Goal: Task Accomplishment & Management: Complete application form

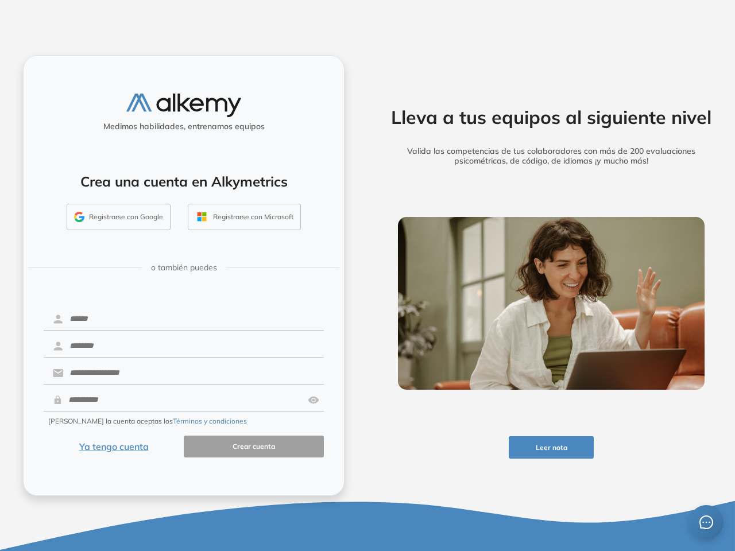
click at [368, 276] on div "Lleva a tus equipos al siguiente nivel Valida las competencias de tus colaborad…" at bounding box center [552, 275] width 368 height 551
click at [551, 447] on button "Leer nota" at bounding box center [552, 448] width 86 height 22
click at [119, 217] on button "Registrarse con Google" at bounding box center [119, 217] width 104 height 26
click at [244, 217] on button "Registrarse con Microsoft" at bounding box center [244, 217] width 113 height 26
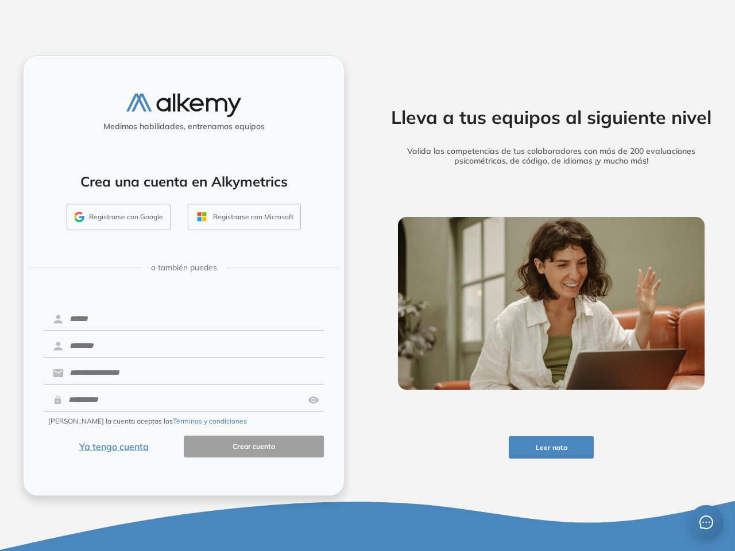
click at [314, 400] on img at bounding box center [313, 400] width 11 height 22
click at [183, 422] on button "Términos y condiciones" at bounding box center [210, 421] width 74 height 10
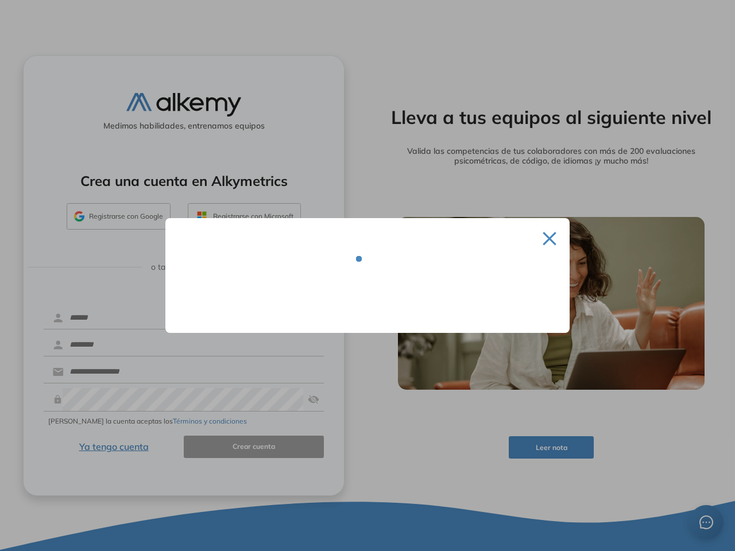
click at [114, 447] on div at bounding box center [367, 275] width 735 height 551
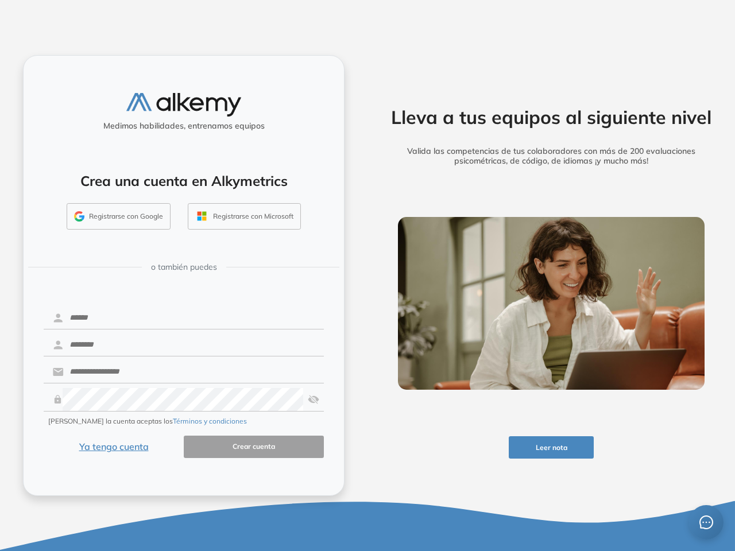
click at [707, 523] on icon "message" at bounding box center [707, 523] width 14 height 14
